Goal: Information Seeking & Learning: Find specific fact

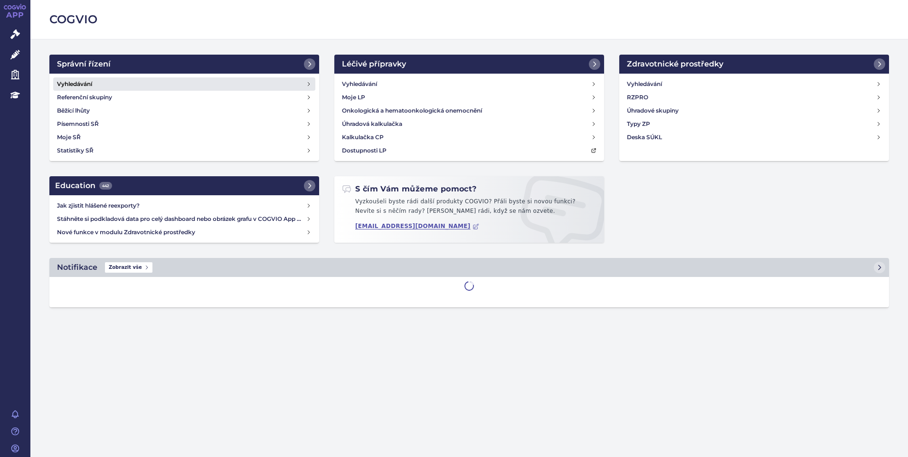
click at [89, 82] on h4 "Vyhledávání" at bounding box center [74, 83] width 35 height 9
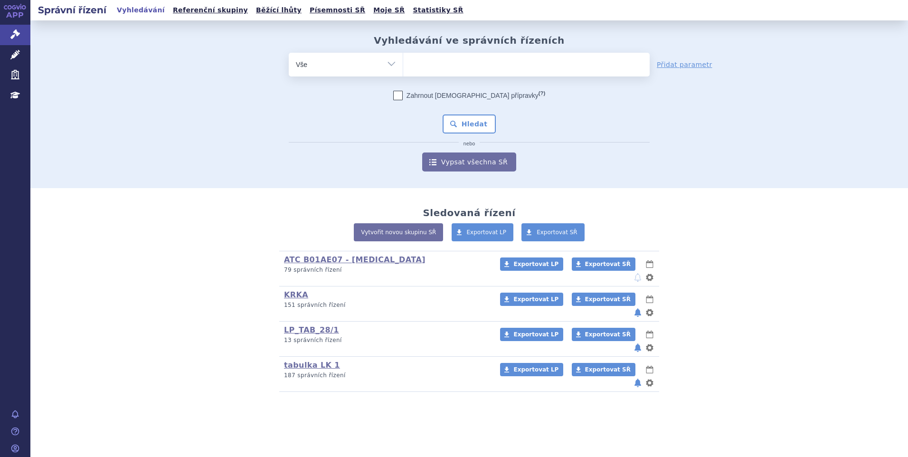
click at [498, 71] on ul at bounding box center [526, 63] width 246 height 20
click at [403, 71] on select at bounding box center [403, 64] width 0 height 24
paste input "[MEDICAL_DATA]"
type input "[MEDICAL_DATA]"
select select "[MEDICAL_DATA]"
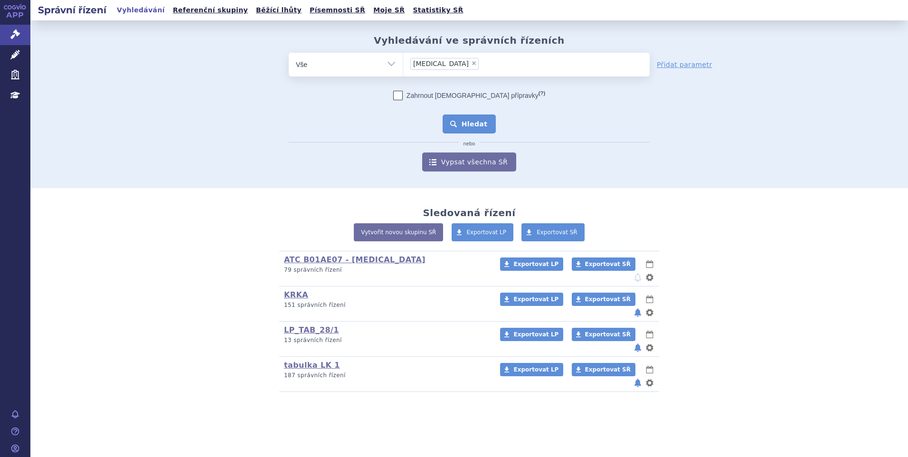
click at [458, 121] on button "Hledat" at bounding box center [469, 123] width 54 height 19
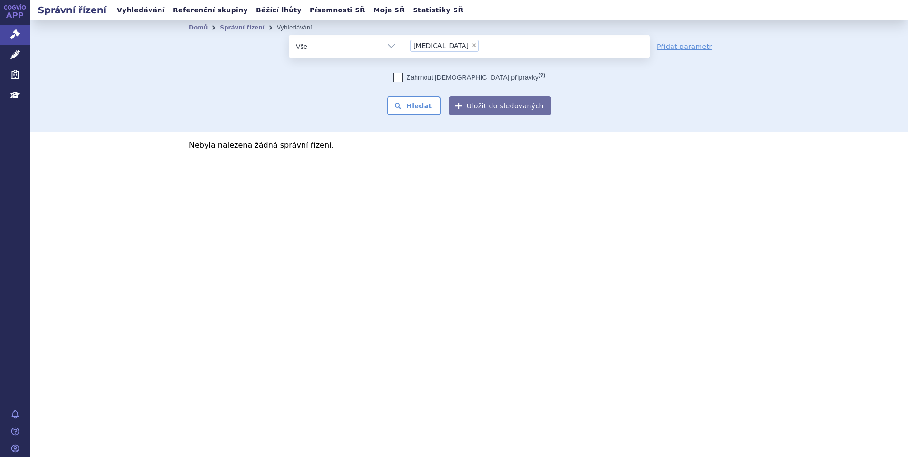
click at [471, 45] on span "×" at bounding box center [474, 45] width 6 height 6
click at [403, 45] on select "[MEDICAL_DATA]" at bounding box center [403, 46] width 0 height 24
select select
click at [14, 55] on icon at bounding box center [14, 54] width 9 height 9
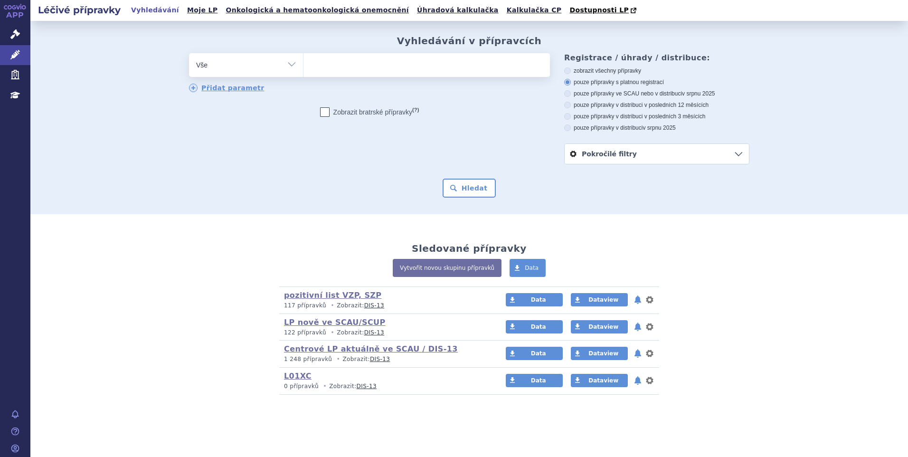
click at [329, 66] on ul at bounding box center [426, 63] width 246 height 20
click at [303, 66] on select at bounding box center [303, 65] width 0 height 24
paste input "[MEDICAL_DATA]"
type input "[MEDICAL_DATA]"
select select "[MEDICAL_DATA]"
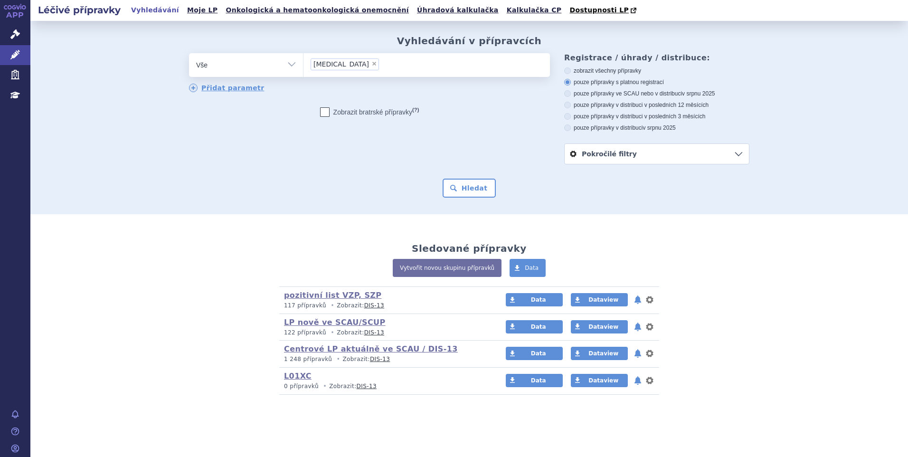
click at [567, 73] on icon at bounding box center [567, 70] width 7 height 7
click at [567, 73] on input "zobrazit všechny přípravky" at bounding box center [568, 72] width 6 height 6
radio input "true"
click at [485, 189] on button "Hledat" at bounding box center [469, 187] width 54 height 19
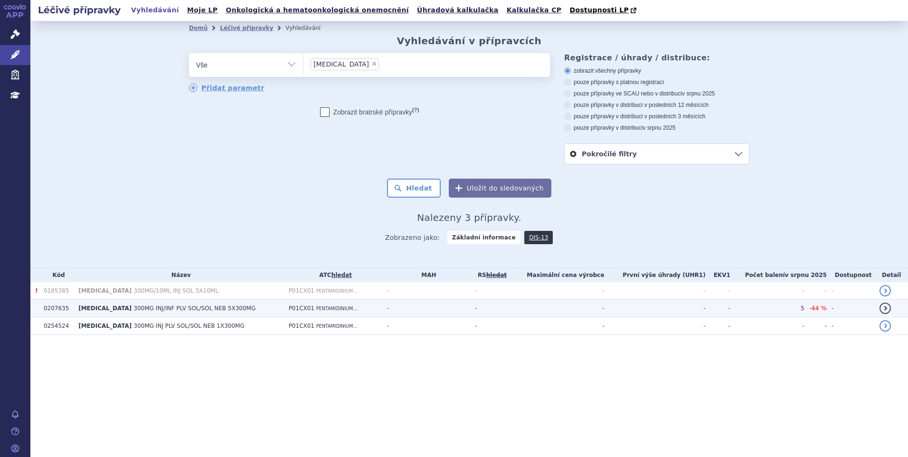
click at [158, 311] on span "300MG INJ/INF PLV SOL/SOL NEB 5X300MG" at bounding box center [195, 308] width 122 height 7
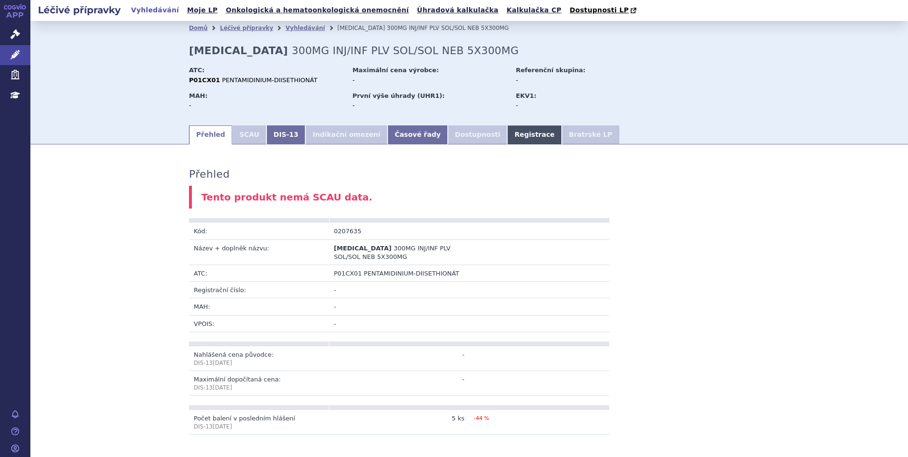
click at [507, 139] on link "Registrace" at bounding box center [534, 134] width 54 height 19
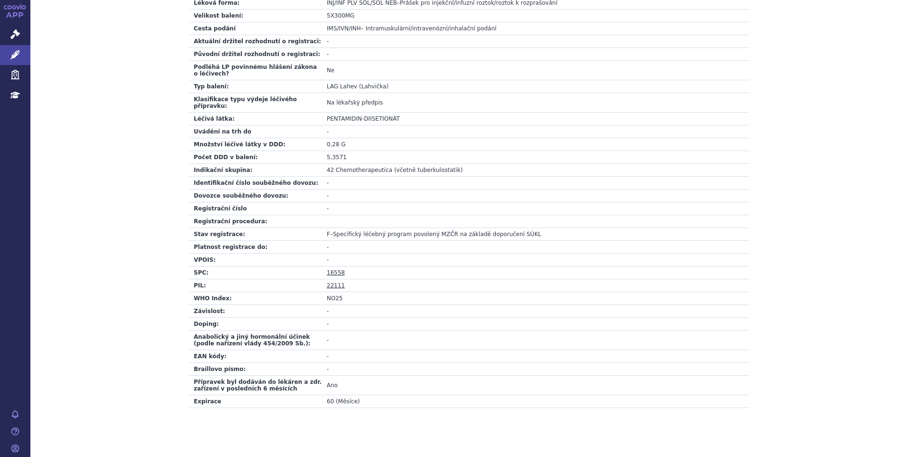
scroll to position [275, 0]
click at [332, 267] on link "16558" at bounding box center [336, 270] width 18 height 7
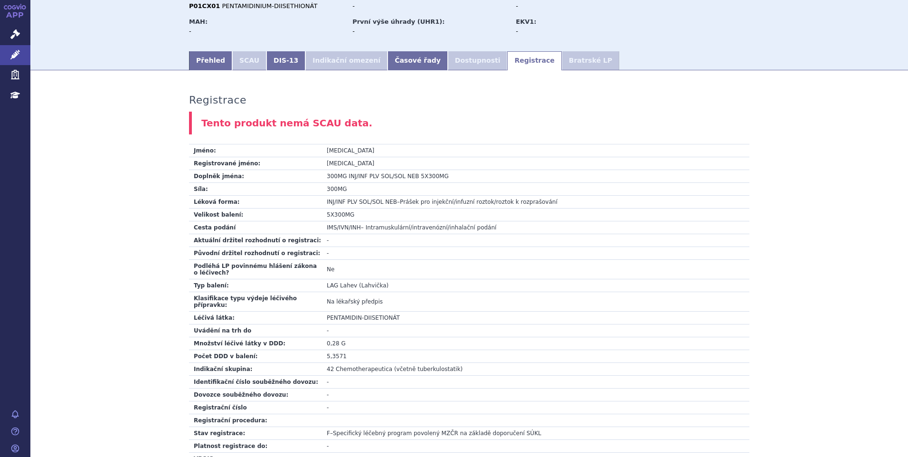
scroll to position [0, 0]
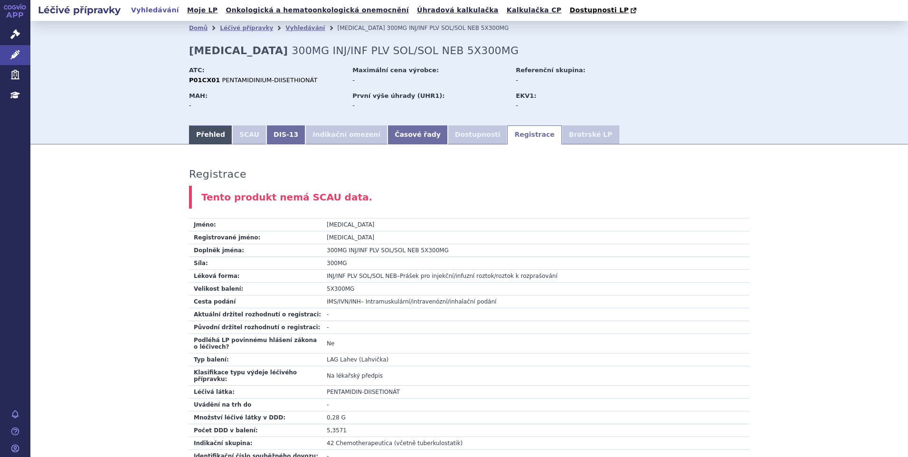
click at [198, 137] on link "Přehled" at bounding box center [210, 134] width 43 height 19
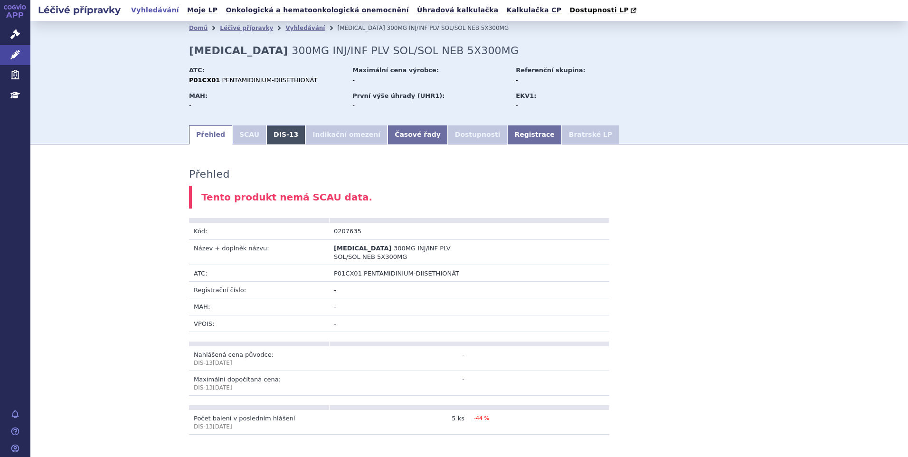
click at [285, 136] on link "DIS-13" at bounding box center [285, 134] width 39 height 19
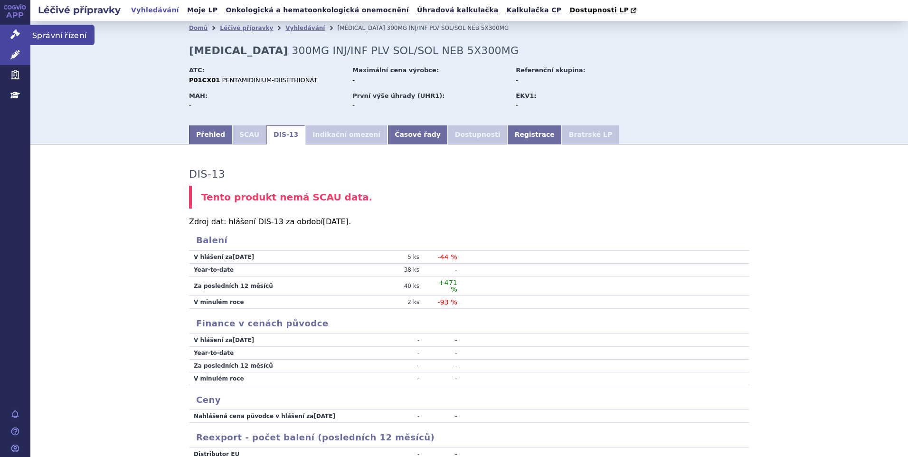
click at [15, 35] on icon at bounding box center [14, 33] width 9 height 9
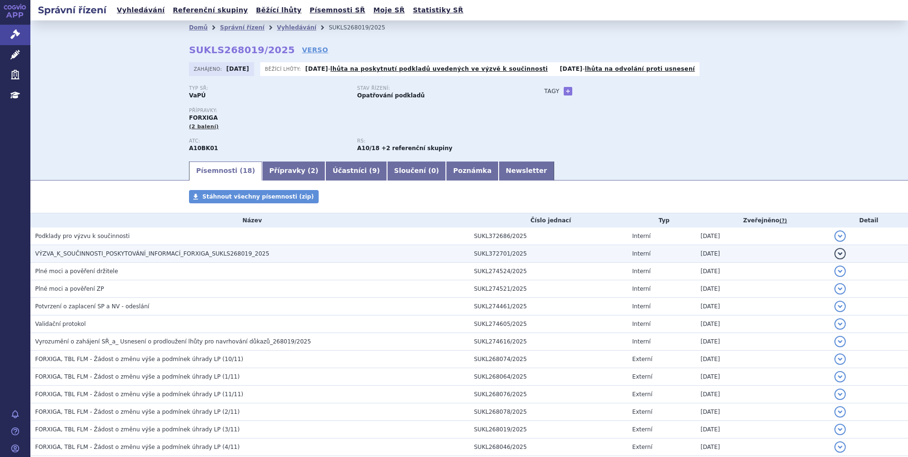
click at [224, 254] on span "VÝZVA_K_SOUČINNOSTI_POSKYTOVÁNÍ_INFORMACÍ_FORXIGA_SUKLS268019_2025" at bounding box center [152, 253] width 234 height 7
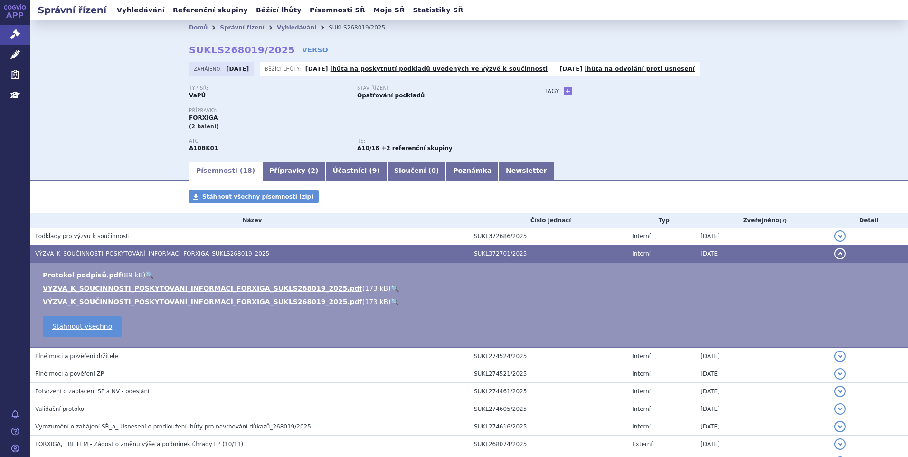
click at [391, 286] on link "🔍" at bounding box center [395, 288] width 8 height 8
click at [834, 258] on button "detail" at bounding box center [839, 253] width 11 height 11
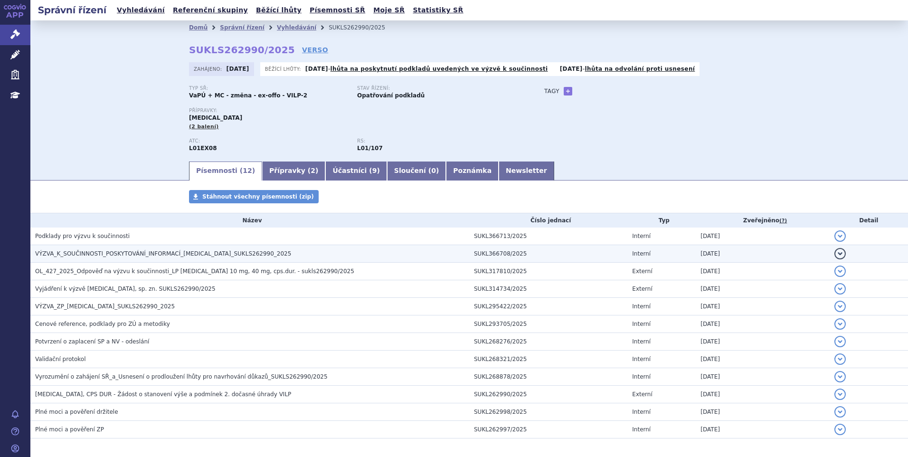
click at [207, 256] on span "VÝZVA_K_SOUČINNOSTI_POSKYTOVÁNÍ_INFORMACÍ_[MEDICAL_DATA]_SUKLS262990_2025" at bounding box center [163, 253] width 256 height 7
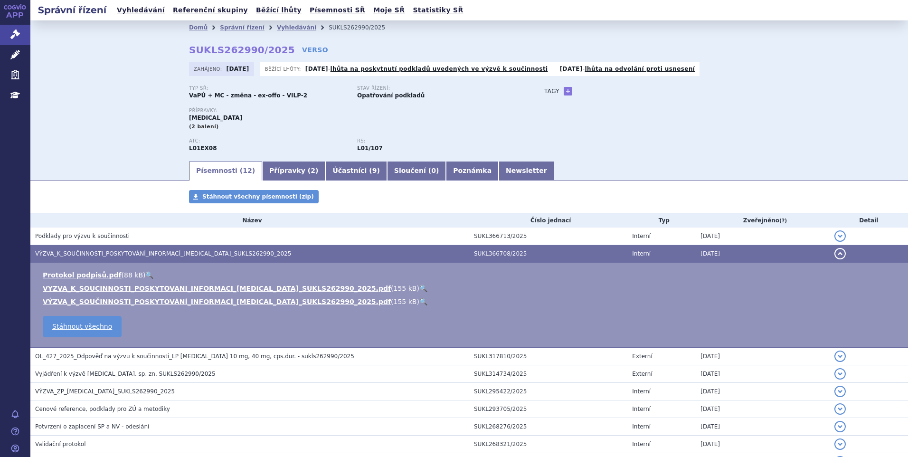
click at [419, 286] on link "🔍" at bounding box center [423, 288] width 8 height 8
click at [834, 254] on button "detail" at bounding box center [839, 253] width 11 height 11
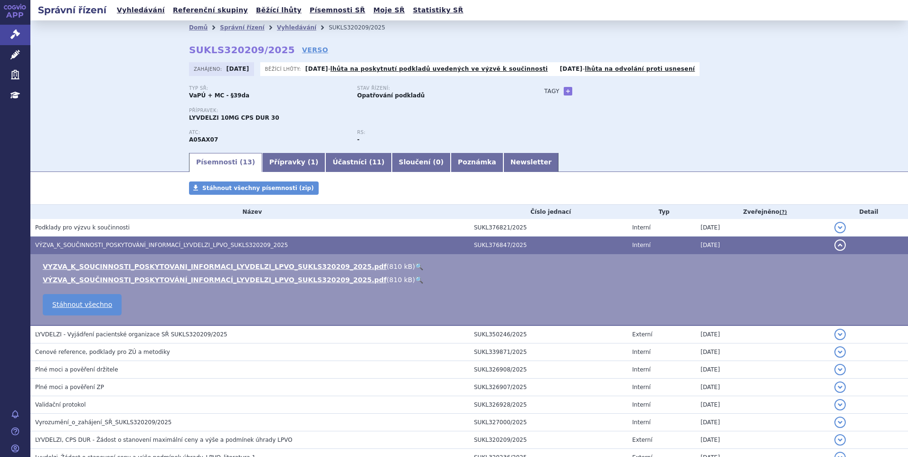
click at [415, 264] on link "🔍" at bounding box center [419, 267] width 8 height 8
click at [834, 242] on button "detail" at bounding box center [839, 244] width 11 height 11
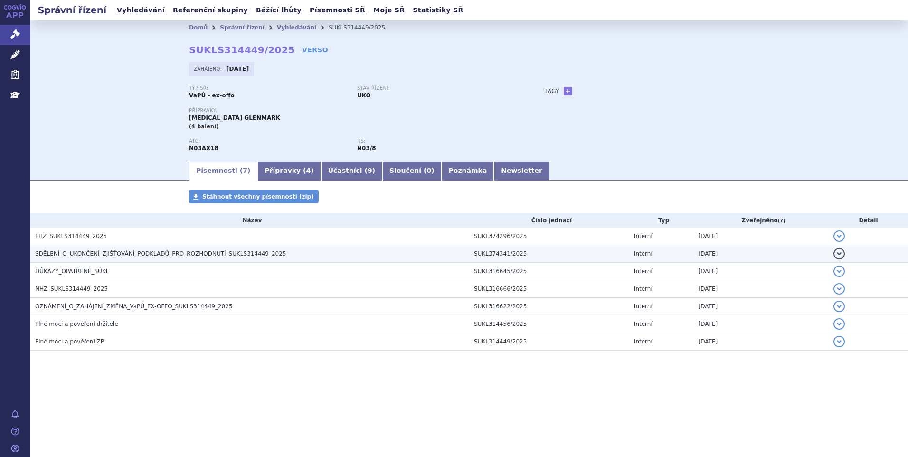
click at [212, 255] on span "SDĚLENÍ_O_UKONČENÍ_ZJIŠŤOVÁNÍ_PODKLADŮ_PRO_ROZHODNUTÍ_SUKLS314449_2025" at bounding box center [160, 253] width 251 height 7
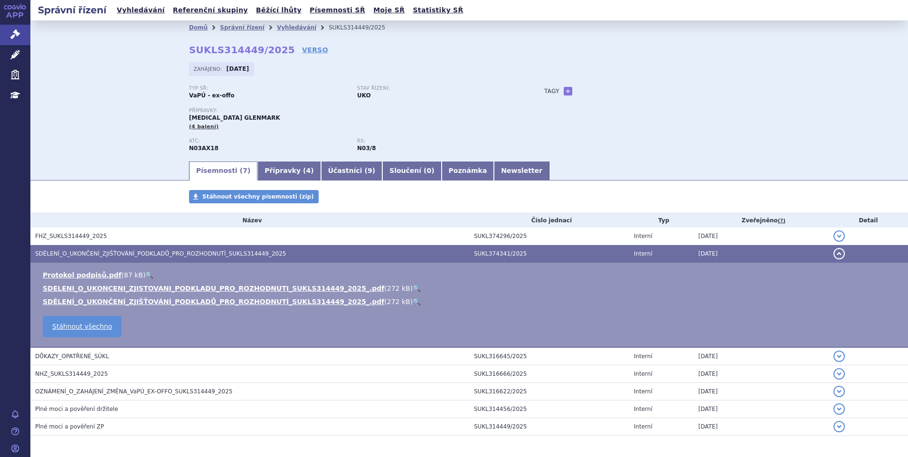
click at [413, 287] on link "🔍" at bounding box center [417, 288] width 8 height 8
click at [833, 253] on button "detail" at bounding box center [838, 253] width 11 height 11
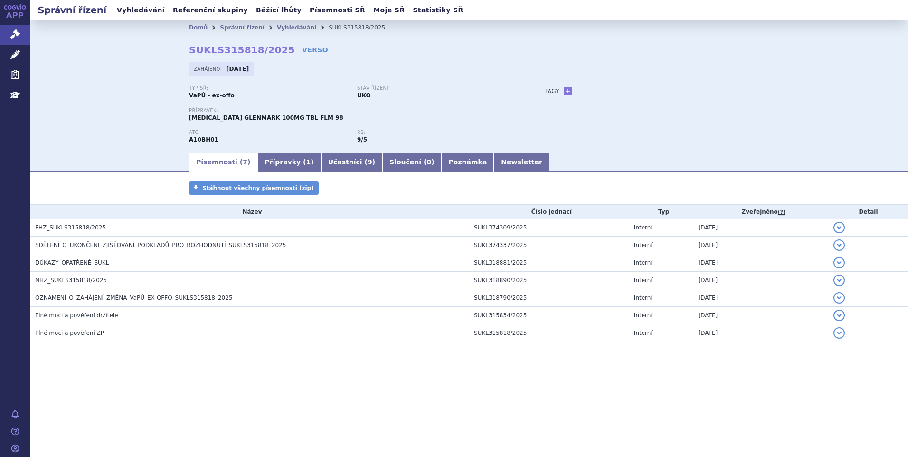
click at [675, 138] on div "Typ SŘ: VaPÚ - ex-offo Stav řízení: UKO Přípravek: SITAGLIPTIN GLENMARK 100MG T…" at bounding box center [469, 118] width 560 height 66
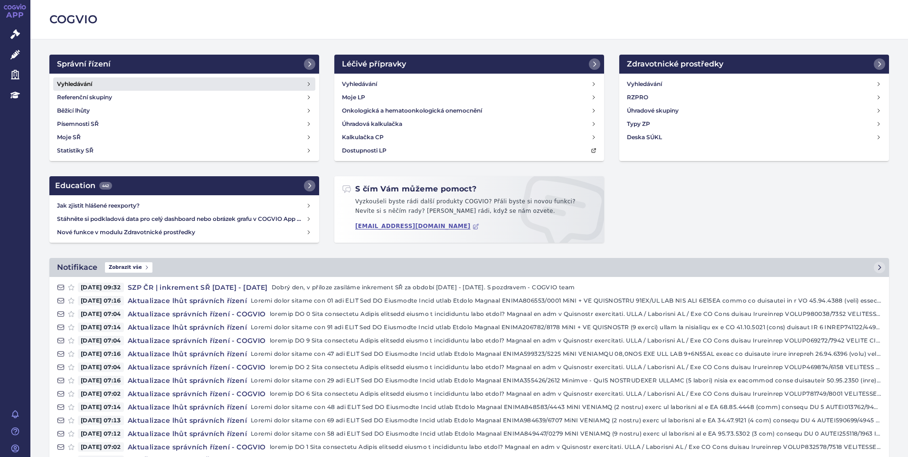
click at [72, 84] on h4 "Vyhledávání" at bounding box center [74, 83] width 35 height 9
